Goal: Task Accomplishment & Management: Use online tool/utility

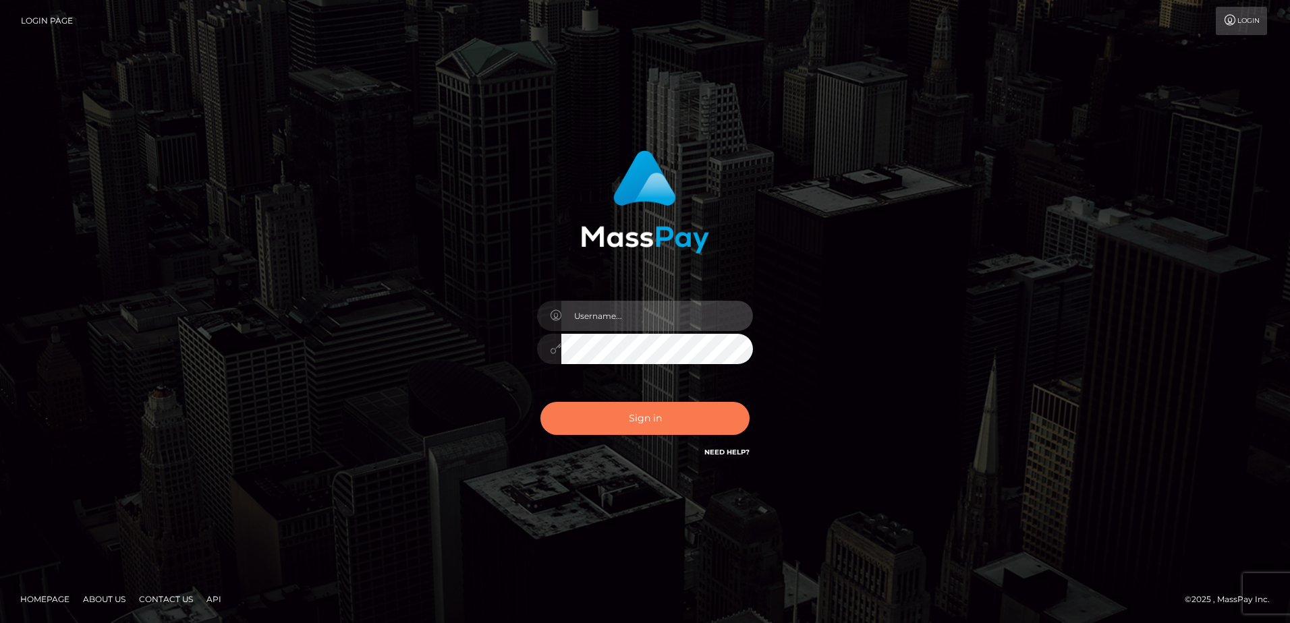
type input "alice.of"
click at [714, 426] on button "Sign in" at bounding box center [644, 418] width 209 height 33
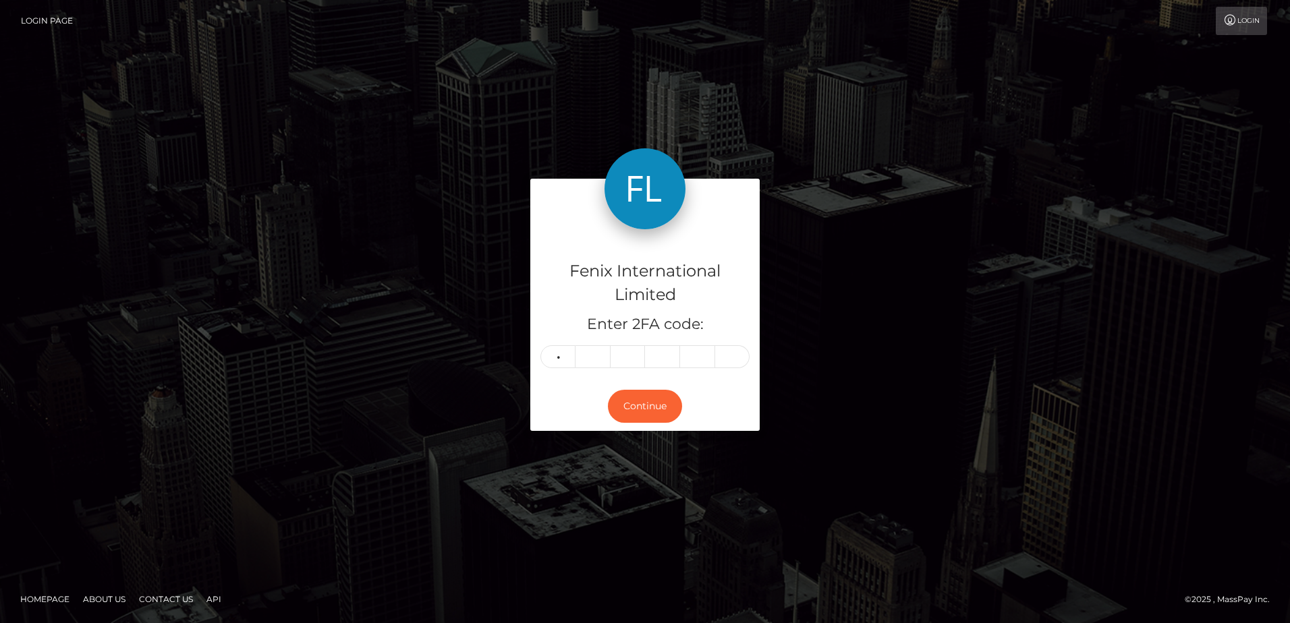
type input "0"
type input "2"
type input "0"
type input "9"
type input "4"
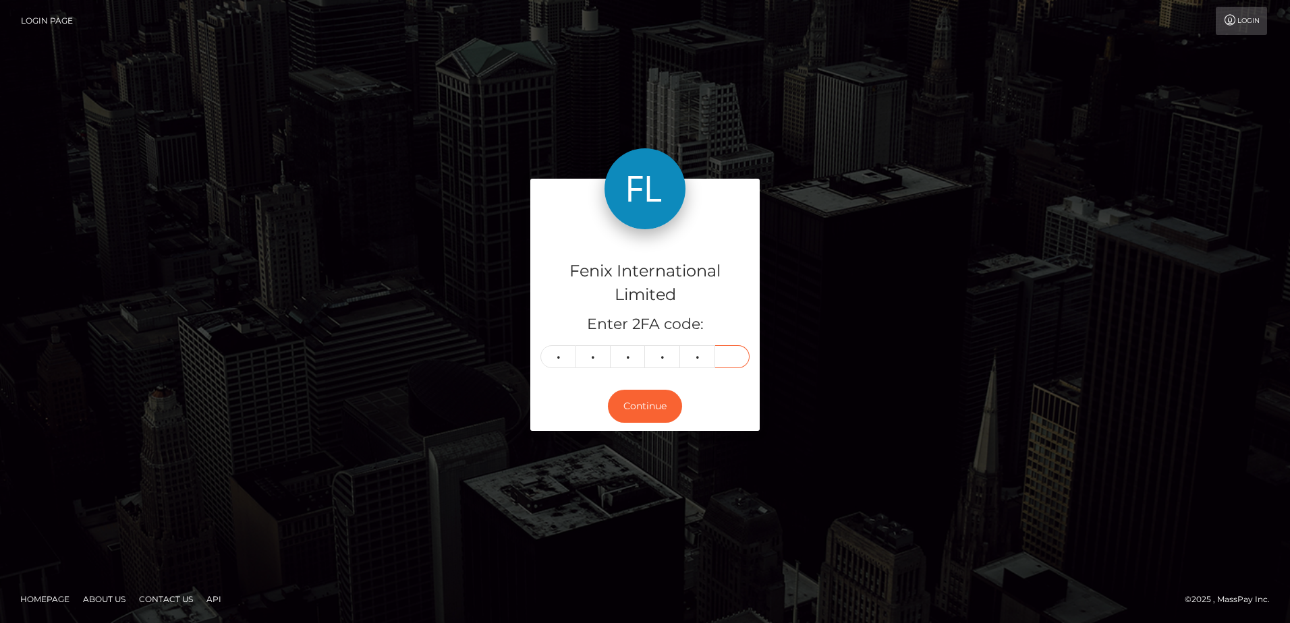
type input "8"
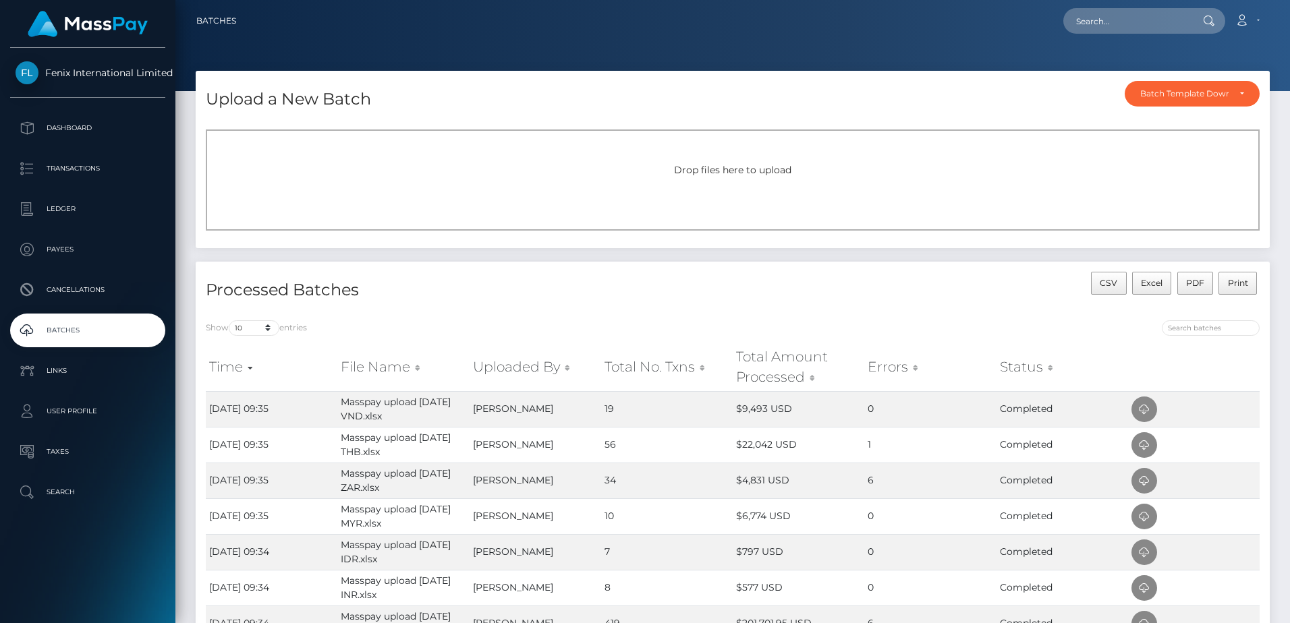
click at [807, 187] on div "Drop files here to upload" at bounding box center [733, 180] width 1054 height 101
click at [660, 196] on div "Drop files here to upload" at bounding box center [733, 180] width 1054 height 101
click at [791, 181] on div "Drop files here to upload" at bounding box center [733, 180] width 1054 height 101
click at [777, 161] on div "Drop files here to upload" at bounding box center [733, 180] width 1054 height 101
click at [770, 175] on span "Drop files here to upload" at bounding box center [732, 170] width 117 height 12
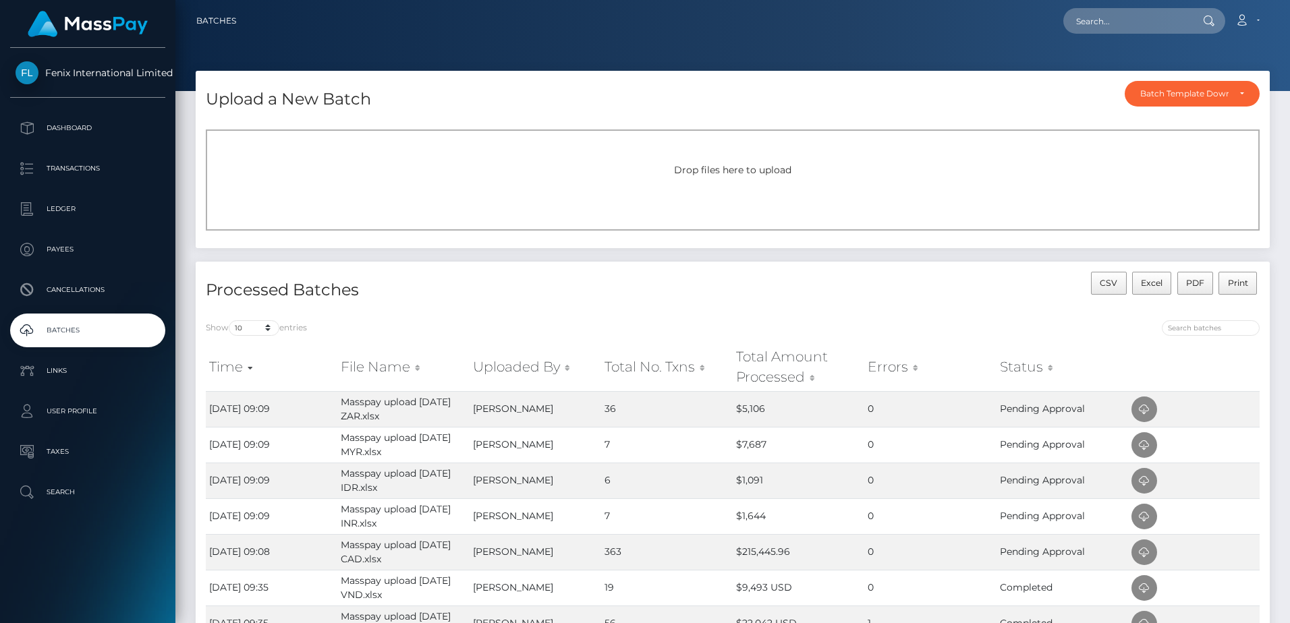
click at [802, 170] on div "Drop files here to upload" at bounding box center [733, 170] width 1024 height 14
click at [710, 181] on div "Drop files here to upload" at bounding box center [733, 180] width 1054 height 101
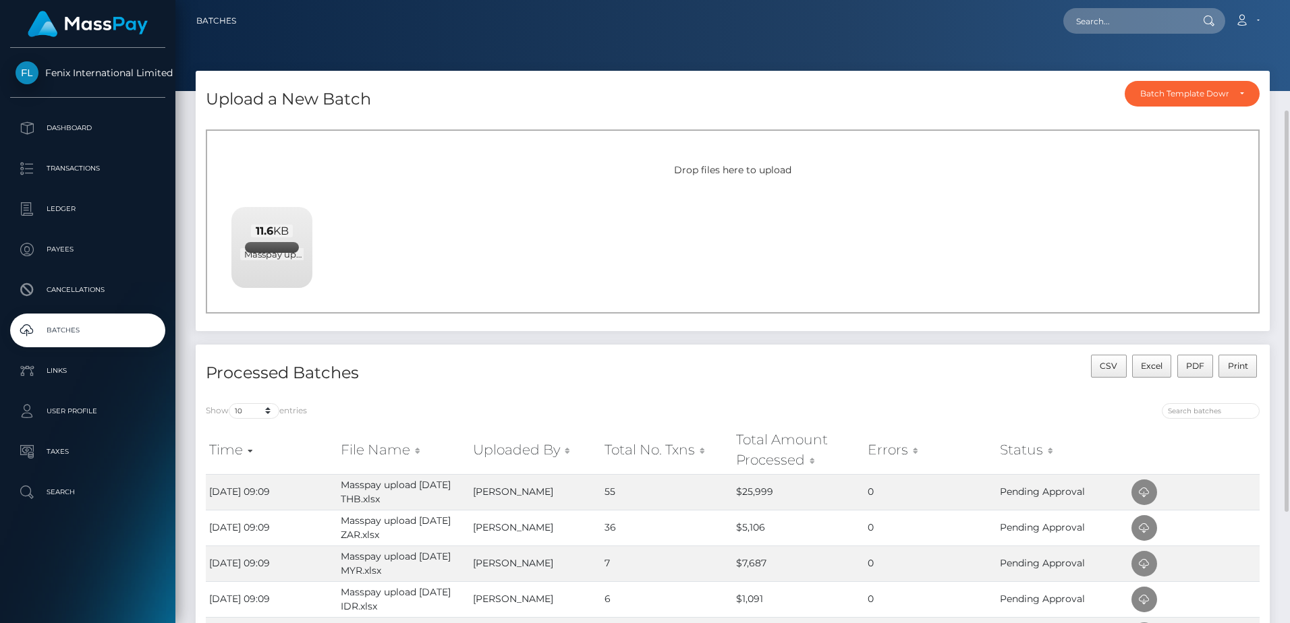
scroll to position [135, 0]
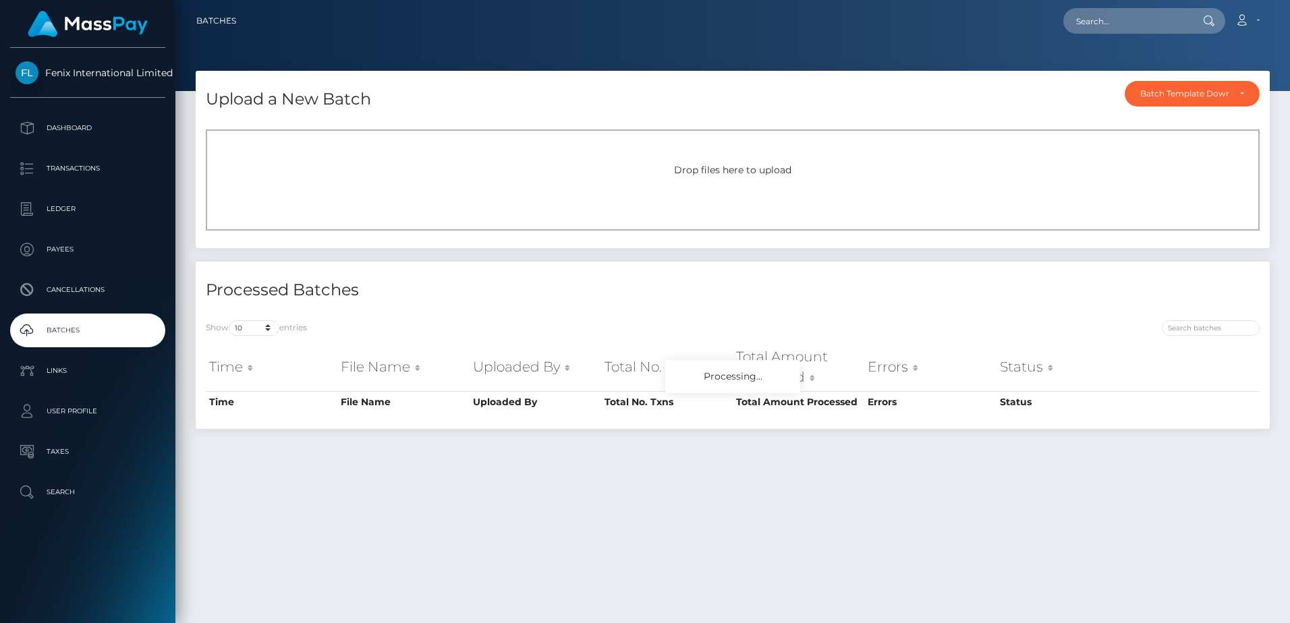
scroll to position [35, 0]
